Goal: Transaction & Acquisition: Book appointment/travel/reservation

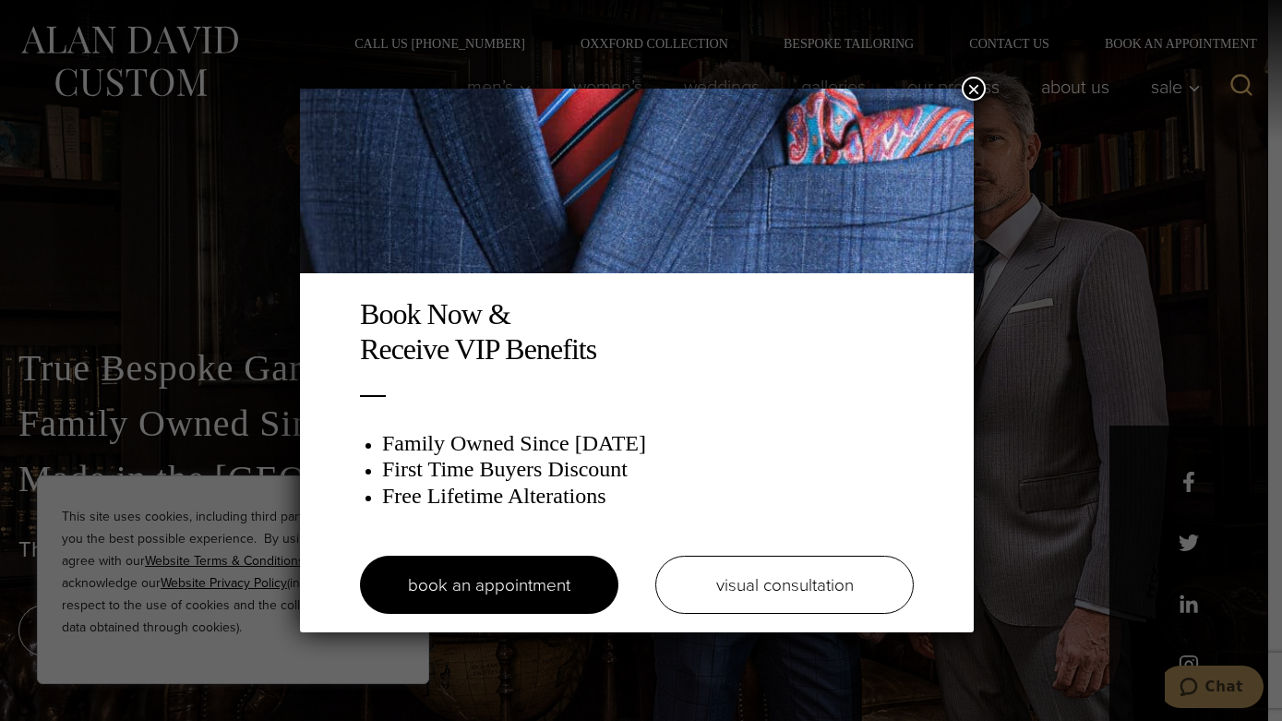
click at [971, 84] on button "×" at bounding box center [974, 89] width 24 height 24
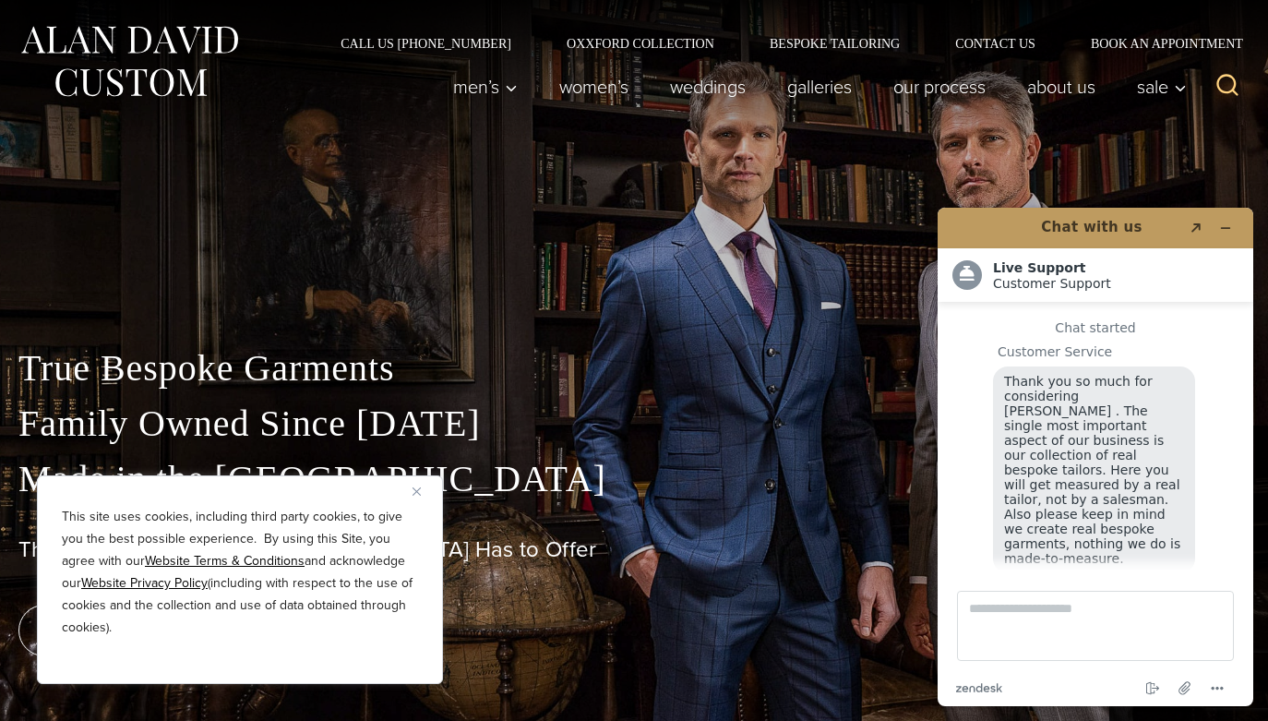
scroll to position [23, 0]
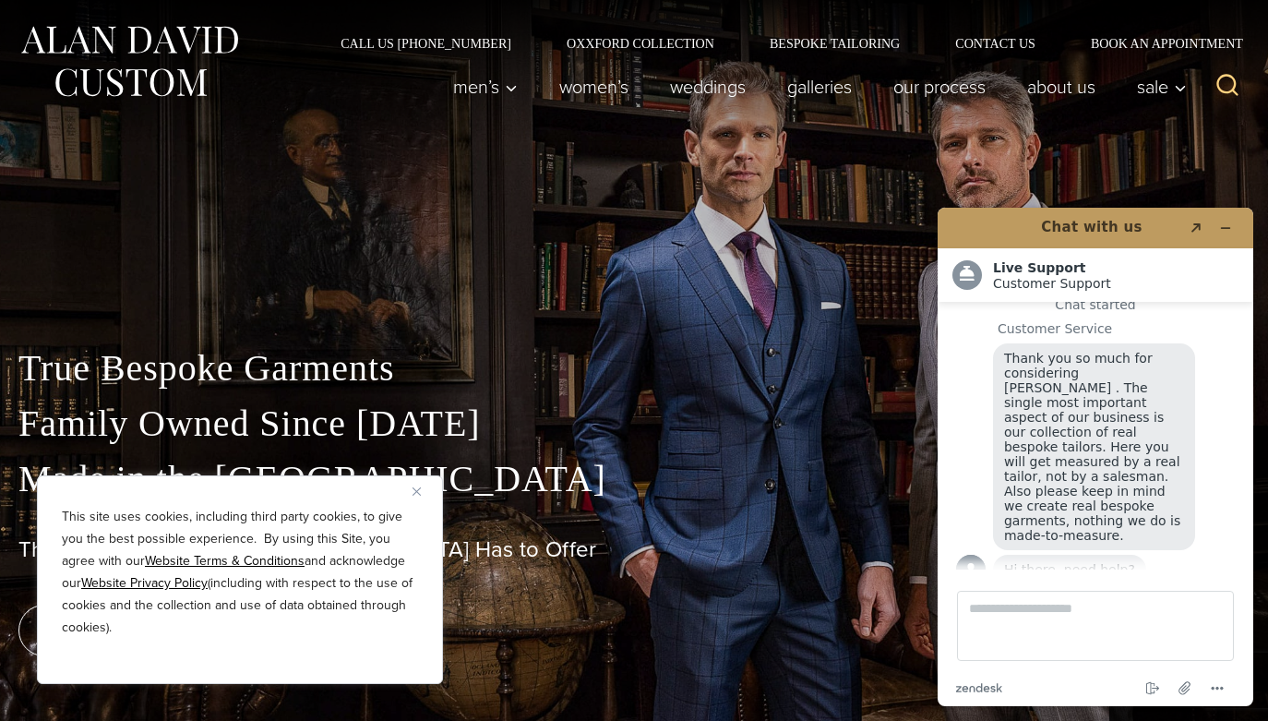
click at [423, 494] on button "Close" at bounding box center [424, 491] width 22 height 22
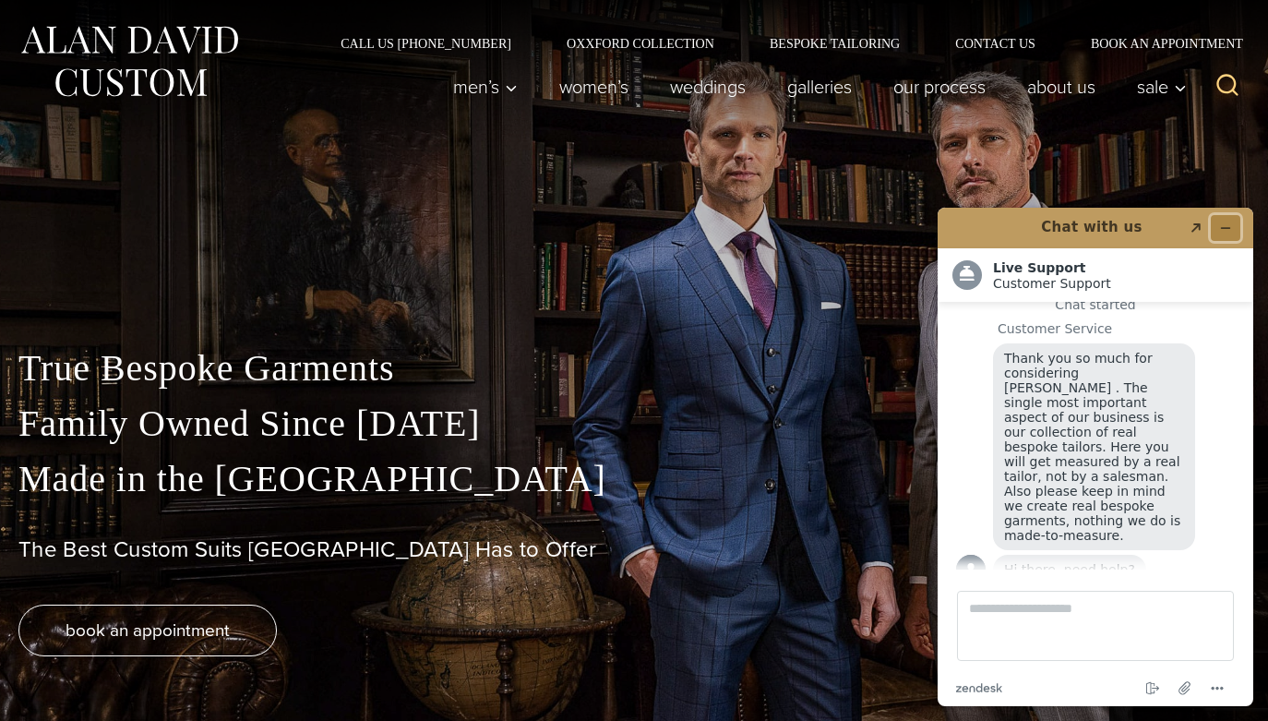
click at [1222, 228] on icon "Minimize widget" at bounding box center [1226, 228] width 8 height 0
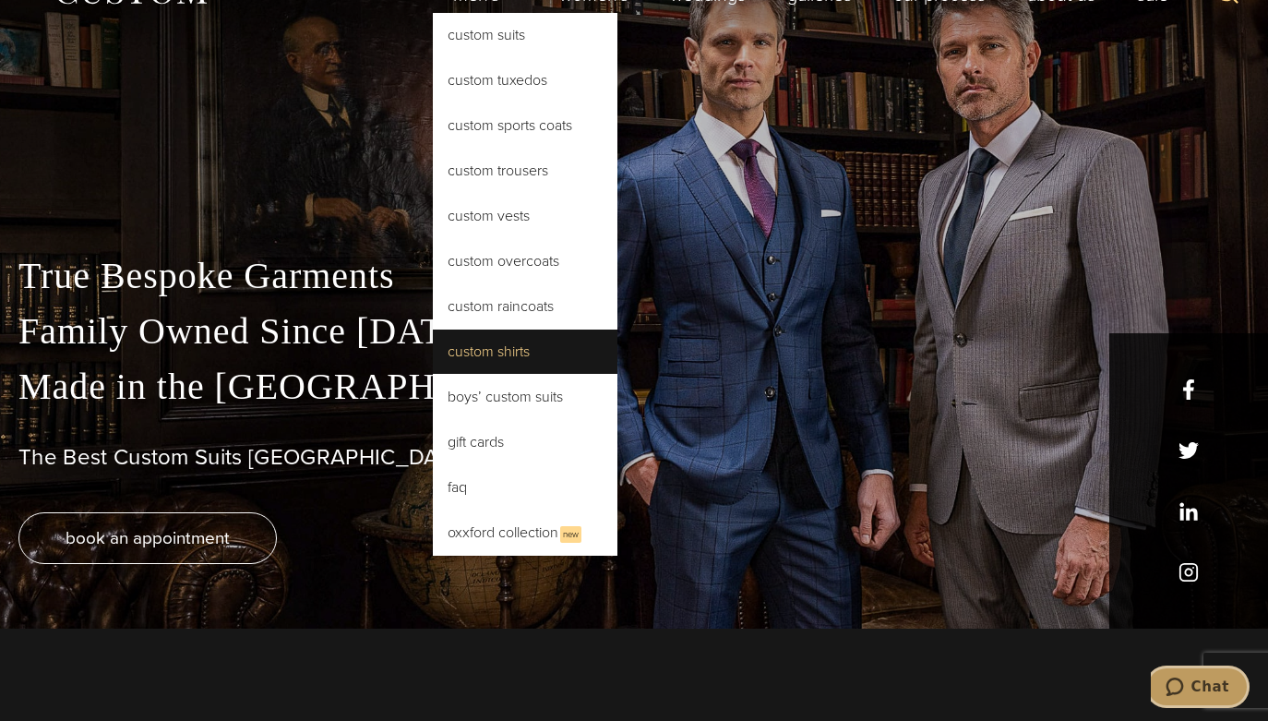
scroll to position [0, 0]
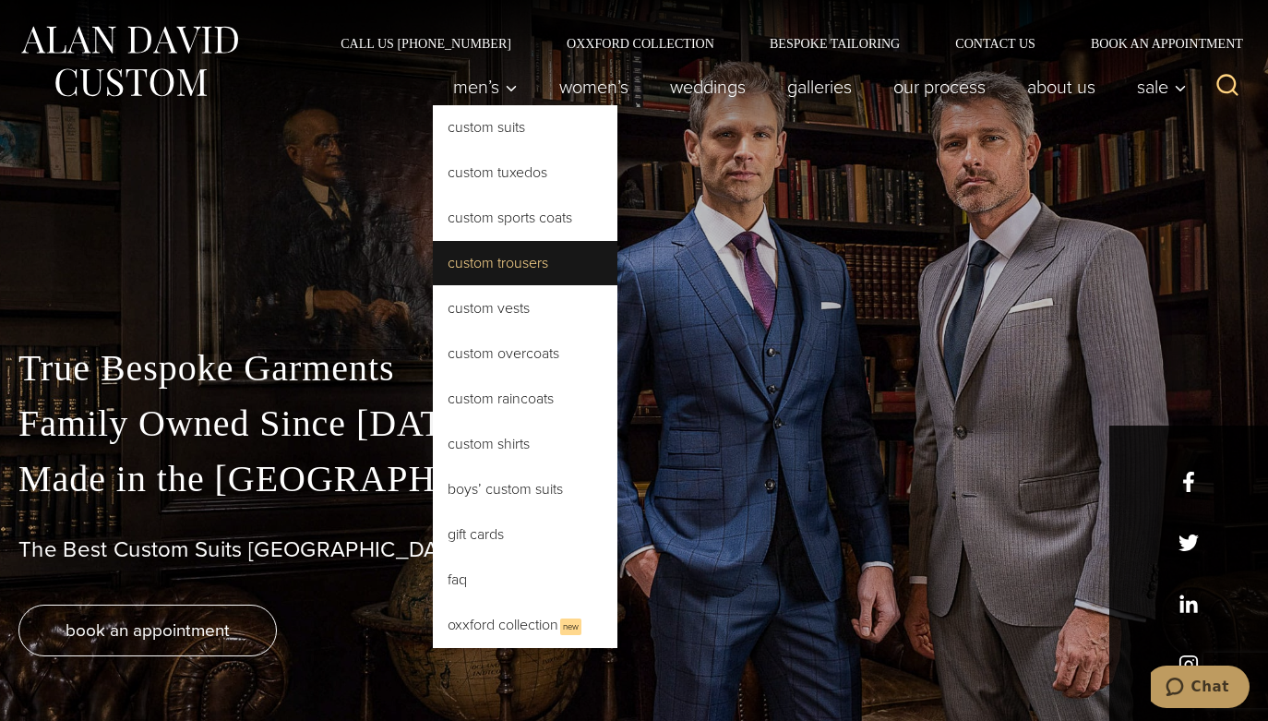
click at [485, 264] on link "Custom Trousers" at bounding box center [525, 263] width 185 height 44
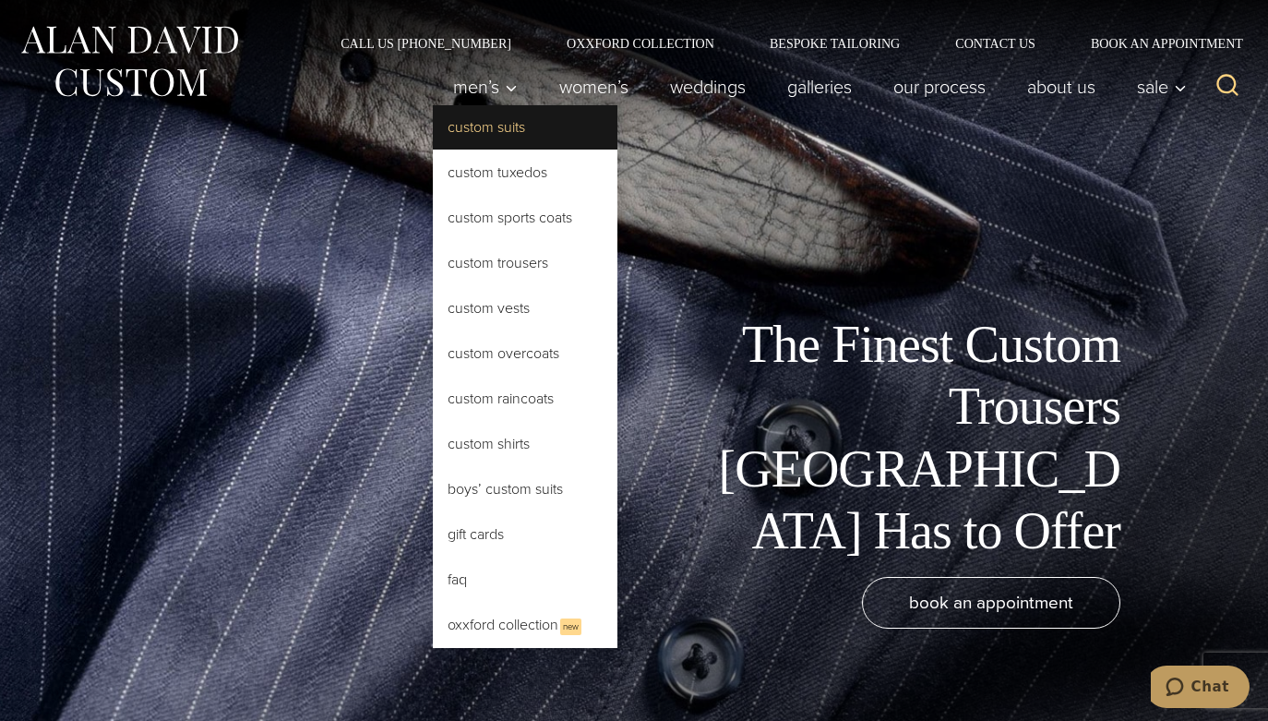
click at [491, 119] on link "Custom Suits" at bounding box center [525, 127] width 185 height 44
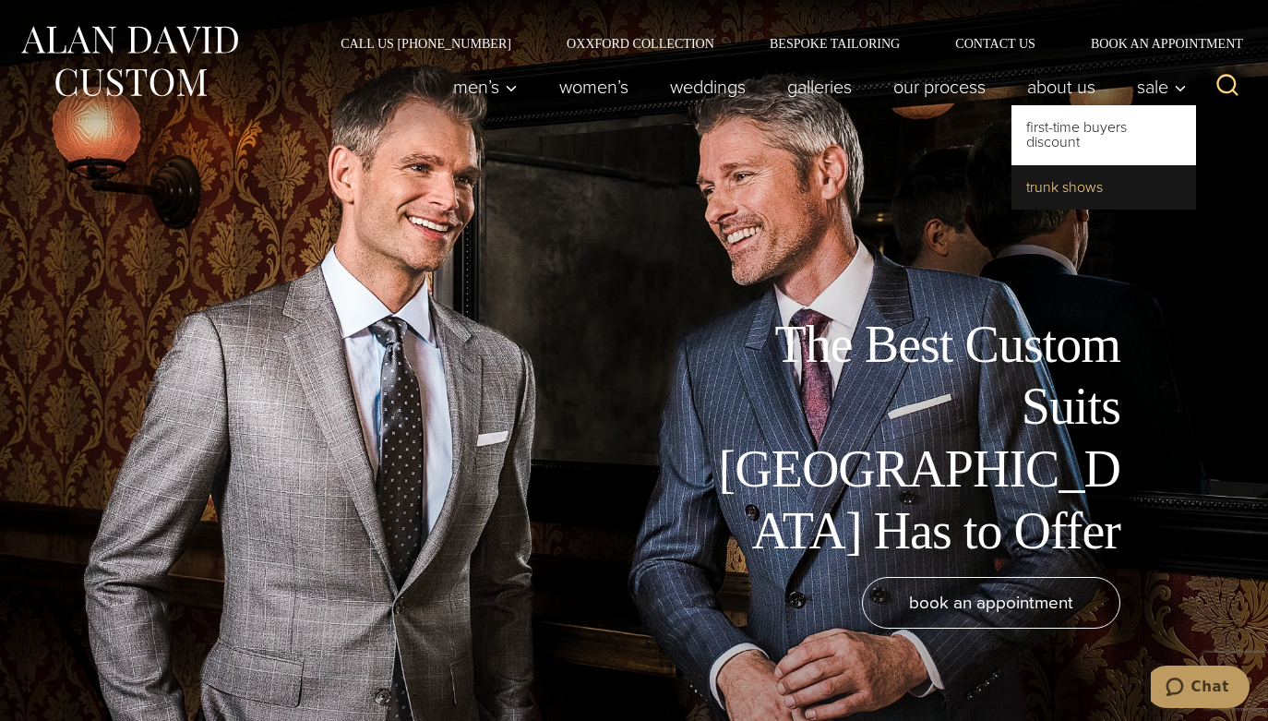
click at [1136, 178] on link "Trunk Shows" at bounding box center [1104, 187] width 185 height 44
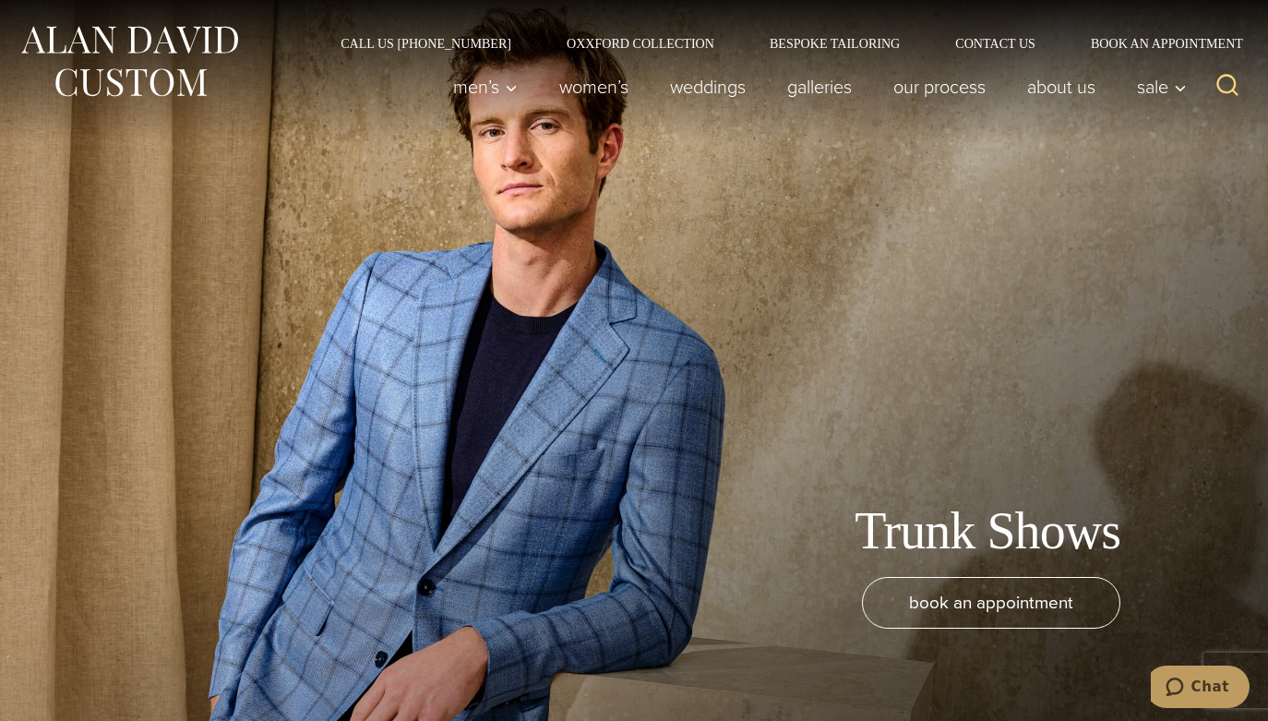
click at [765, 229] on div "Trunk Shows book an appointment" at bounding box center [634, 360] width 1268 height 721
